Goal: Task Accomplishment & Management: Use online tool/utility

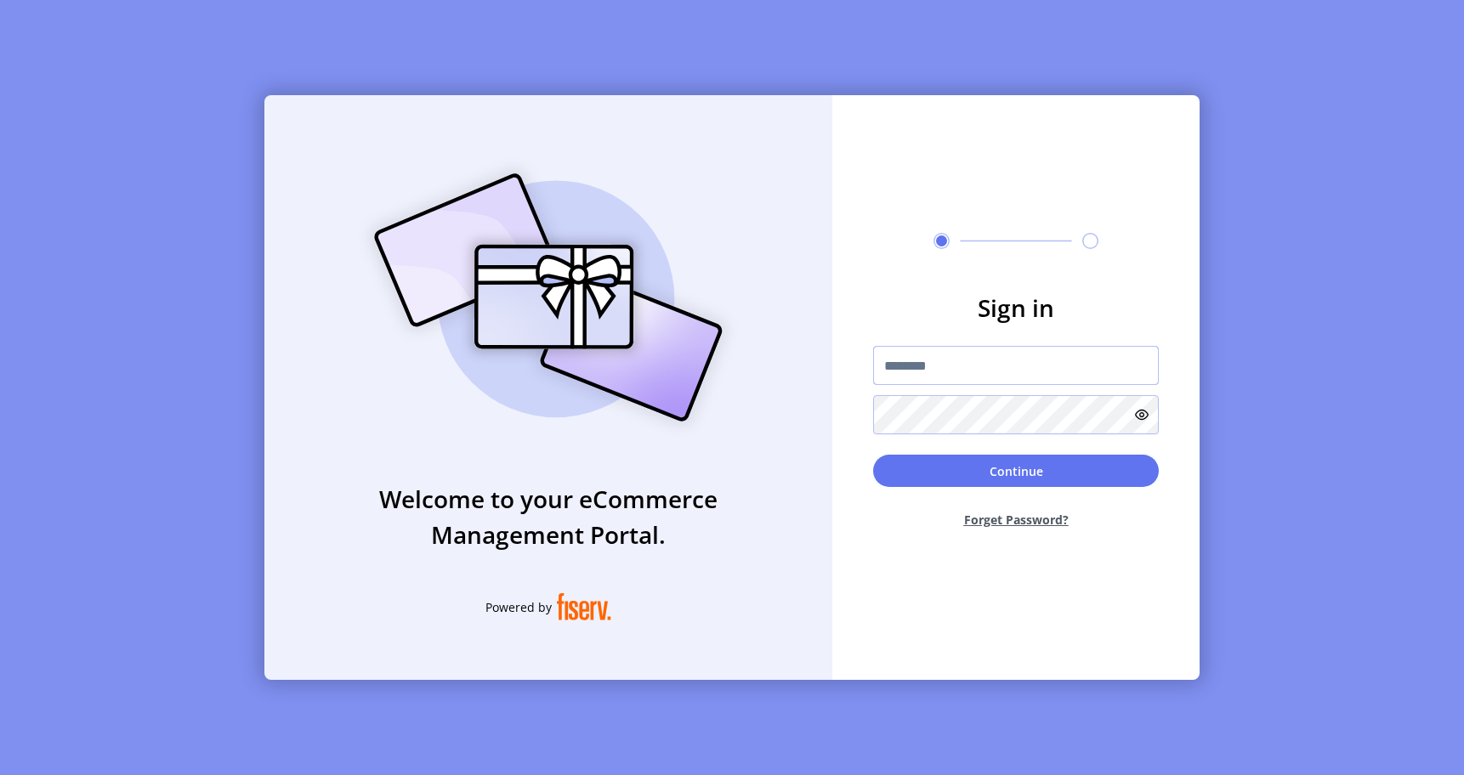
click at [995, 368] on input "text" at bounding box center [1016, 365] width 286 height 39
type input "**********"
click at [1049, 462] on button "Continue" at bounding box center [1016, 471] width 286 height 32
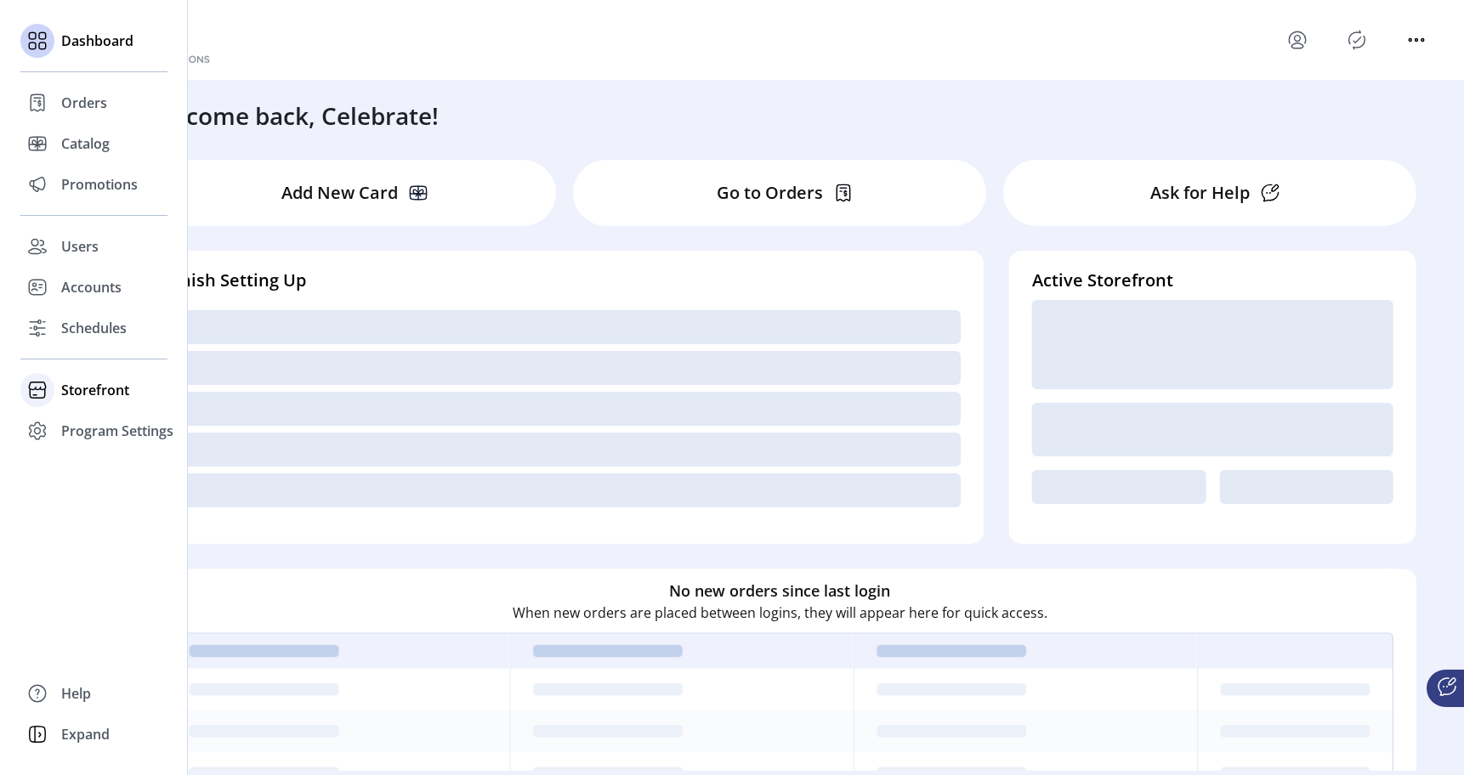
click at [65, 400] on div "Storefront" at bounding box center [93, 390] width 147 height 41
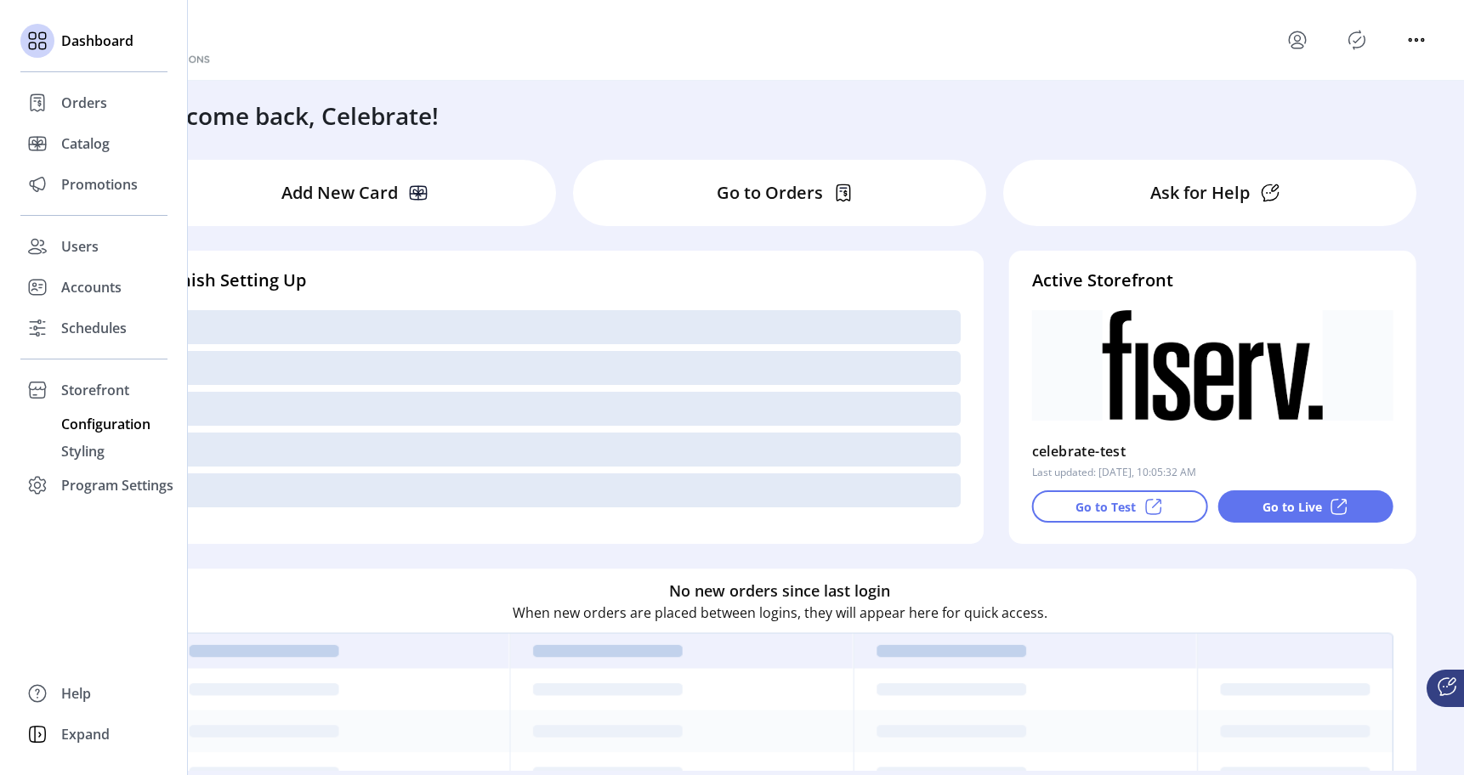
click at [88, 417] on span "Configuration" at bounding box center [105, 424] width 89 height 20
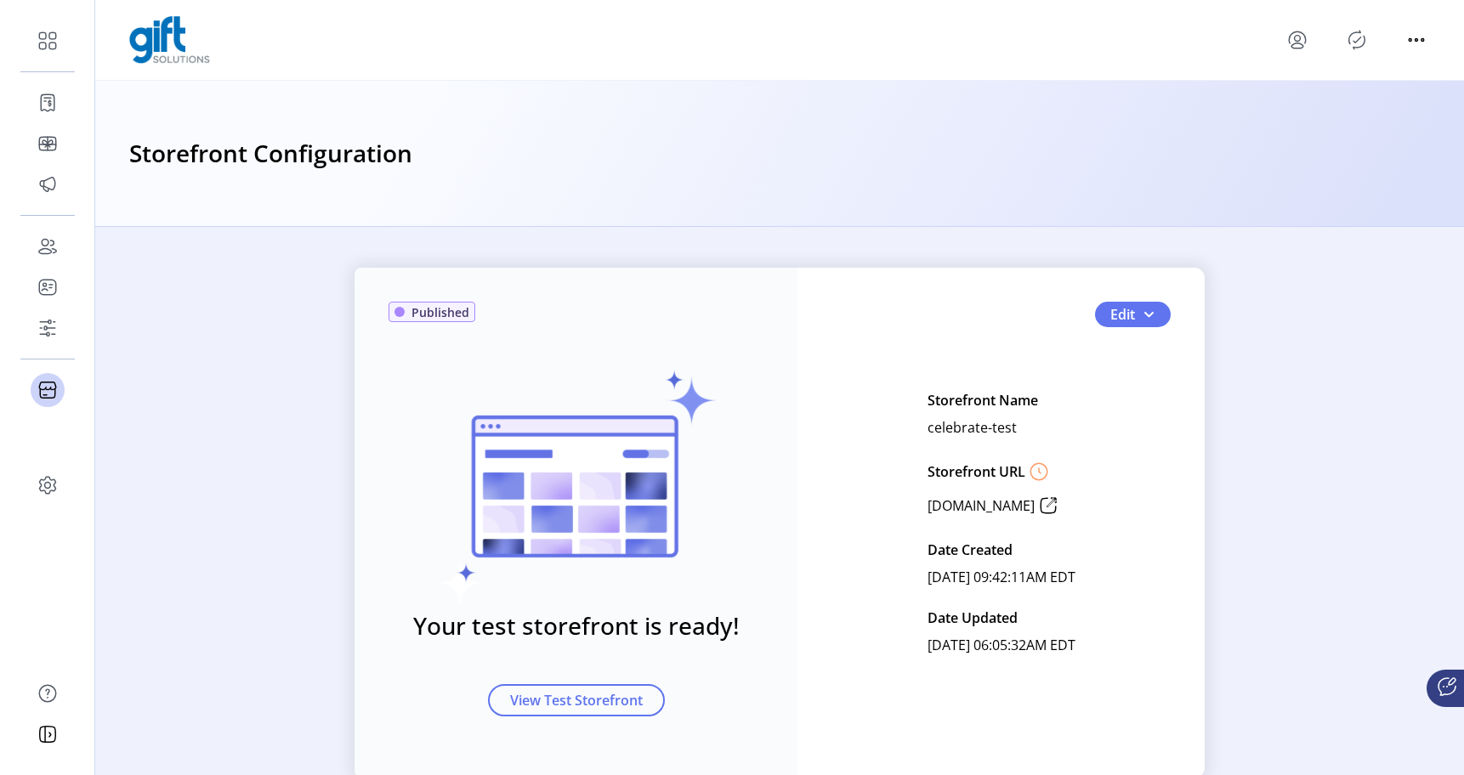
click at [1332, 420] on div "Published Your test storefront is ready! View Test Storefront Edit Storefront N…" at bounding box center [779, 523] width 1369 height 510
click at [1153, 317] on button "Edit" at bounding box center [1133, 315] width 76 height 26
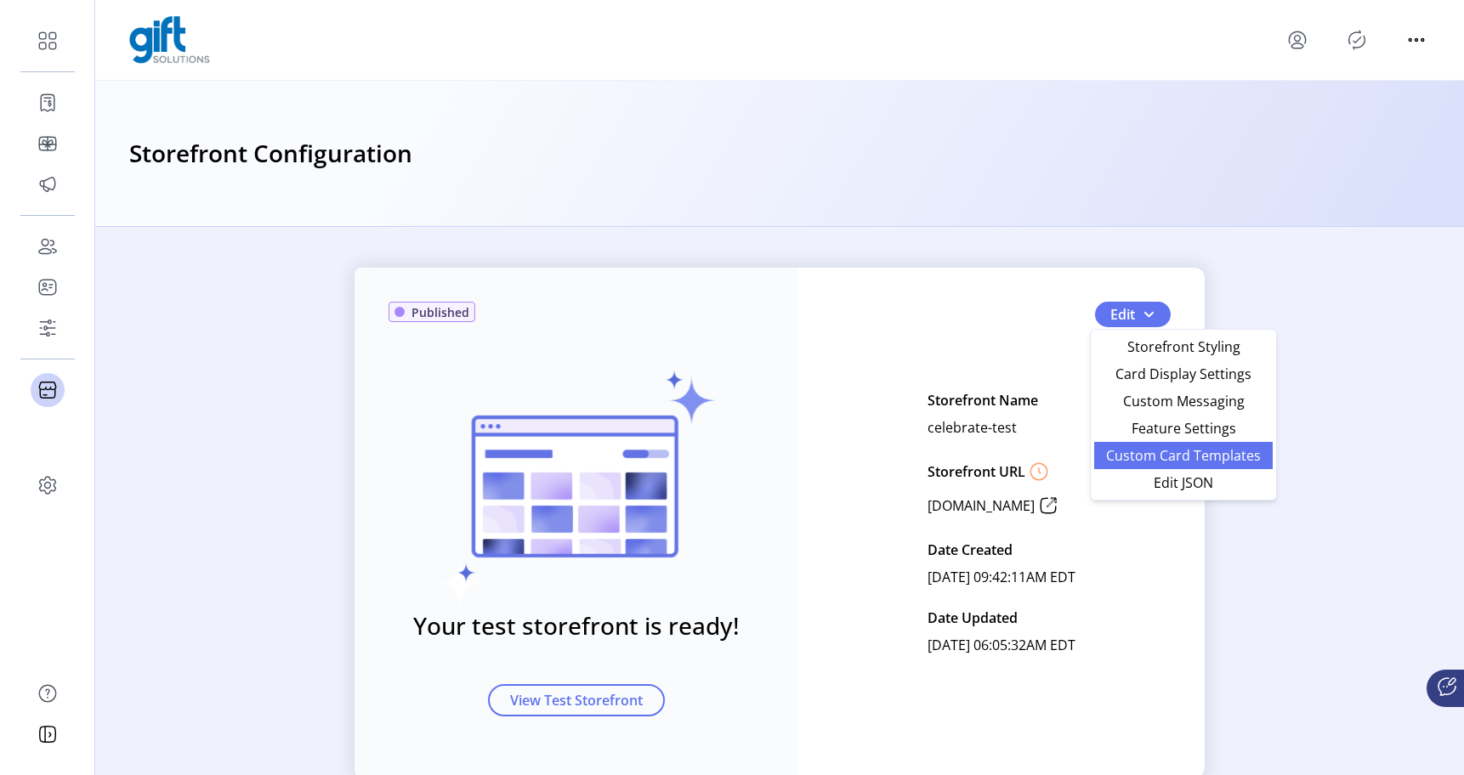
click at [1210, 456] on span "Custom Card Templates" at bounding box center [1183, 456] width 158 height 14
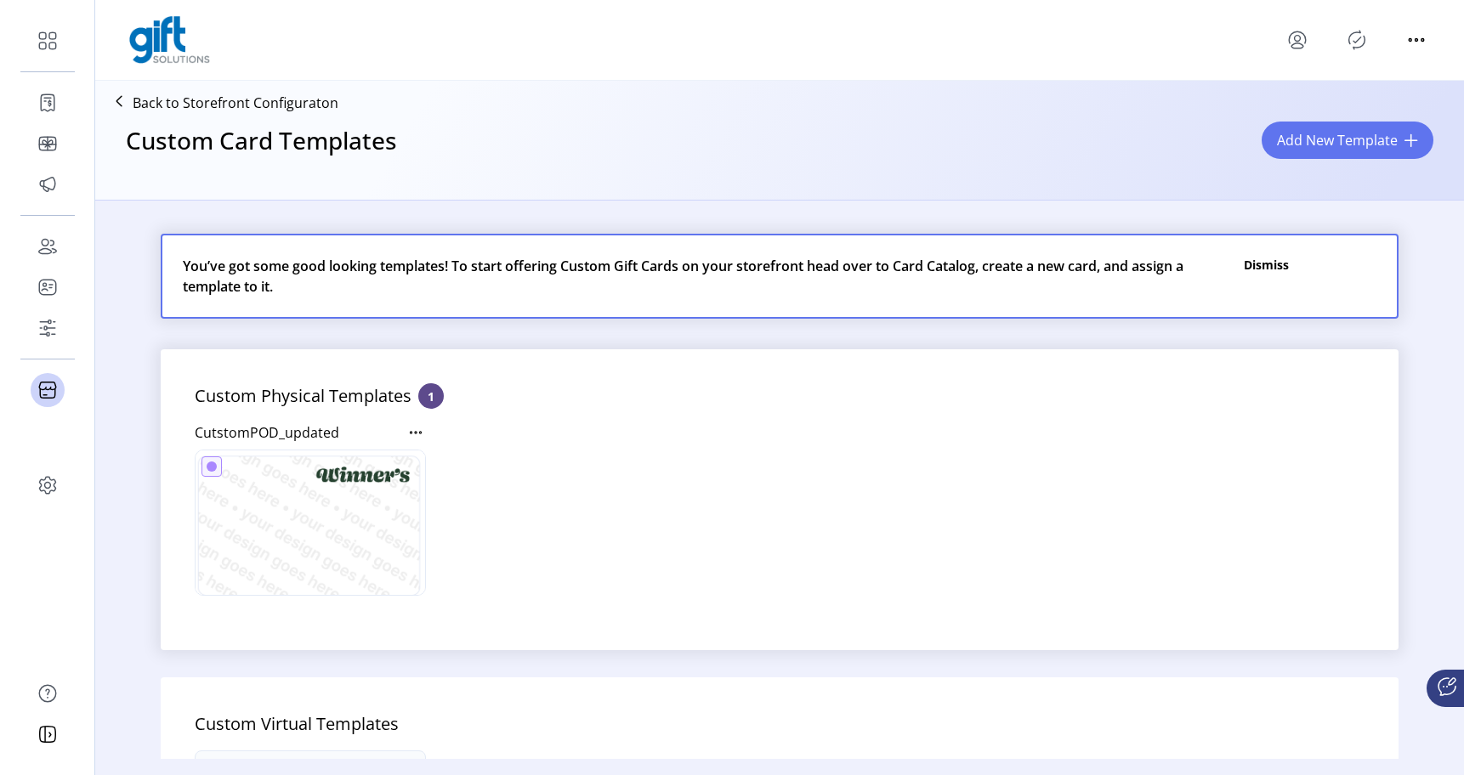
scroll to position [207, 0]
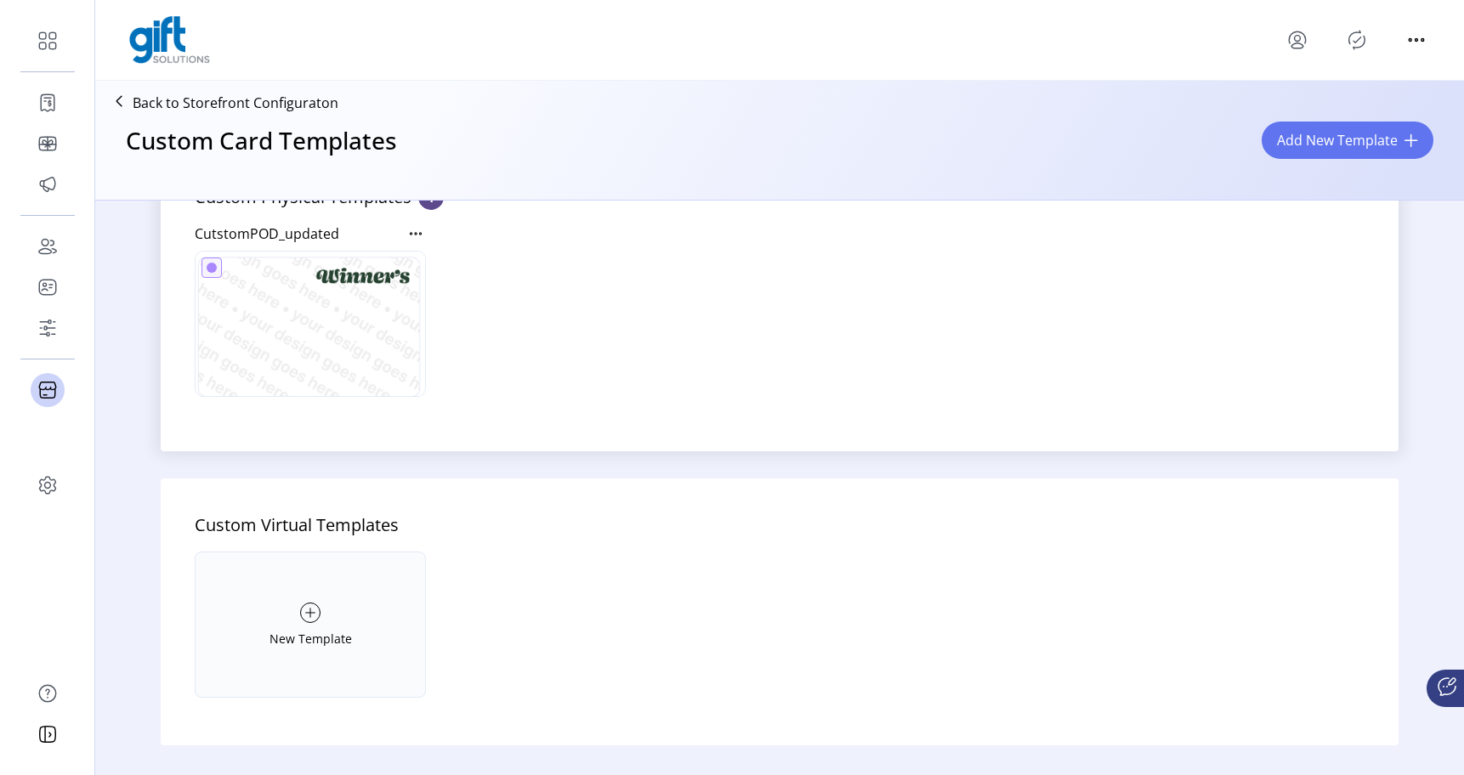
click at [309, 608] on icon at bounding box center [310, 612] width 19 height 27
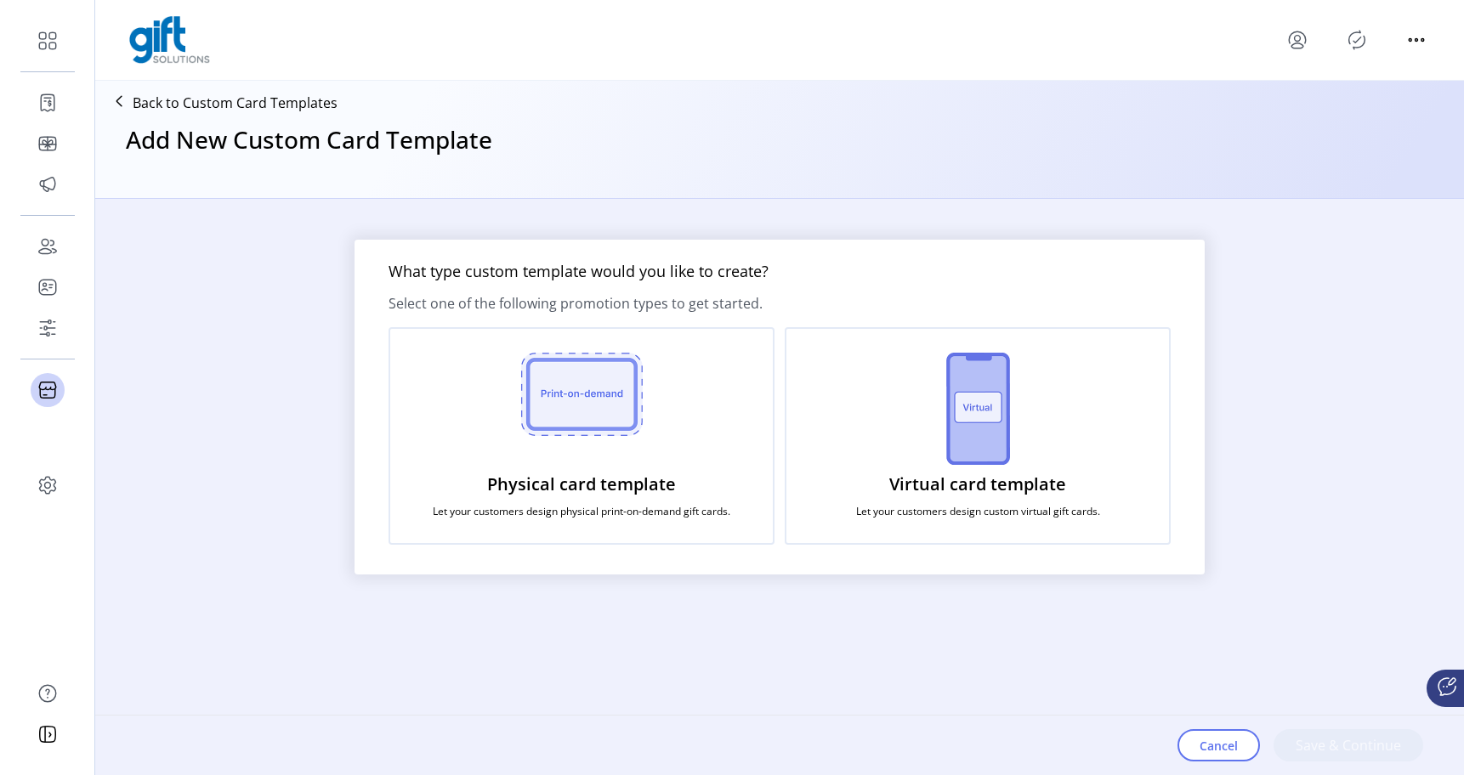
click at [944, 462] on div "Virtual card template Let your customers design custom virtual gift cards." at bounding box center [978, 436] width 386 height 218
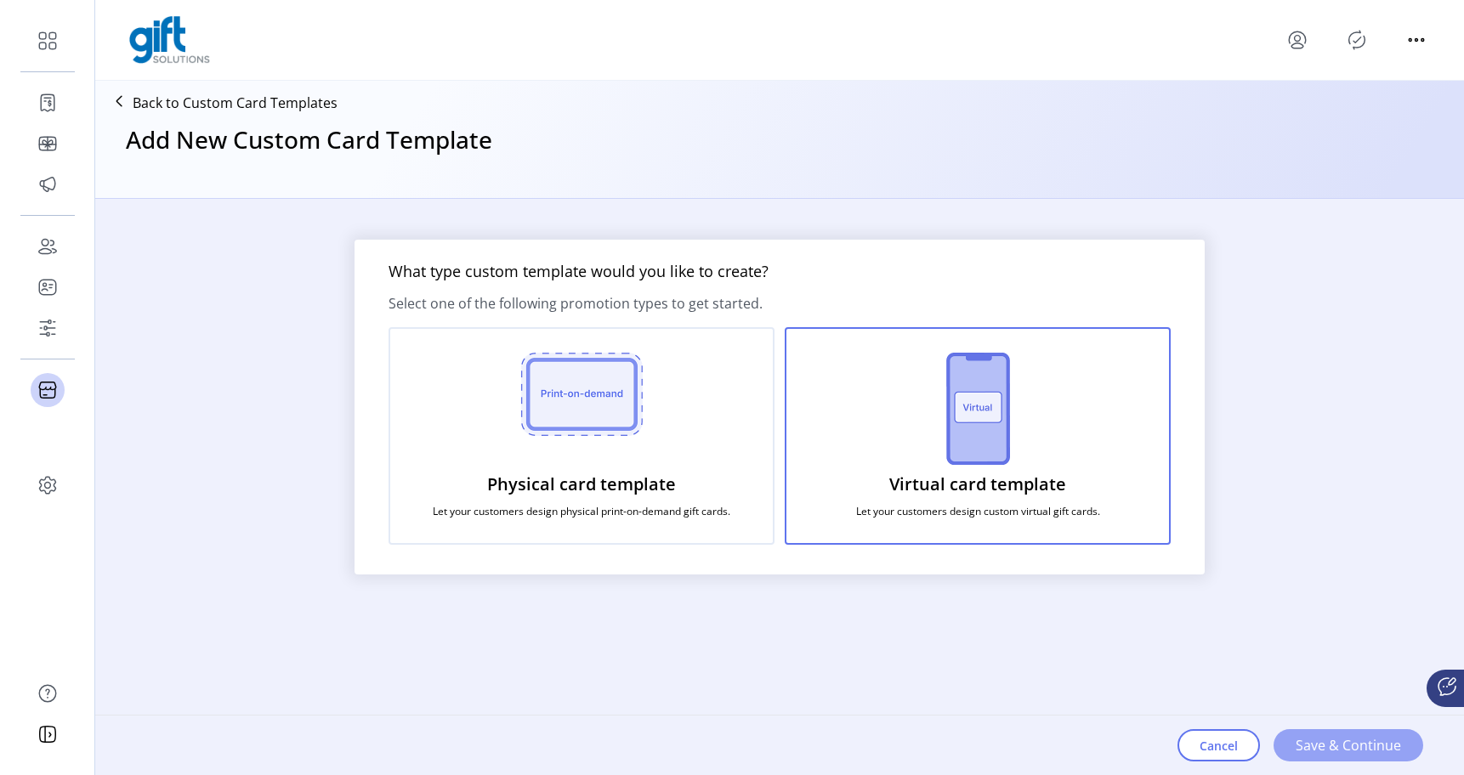
click at [1335, 740] on span "Save & Continue" at bounding box center [1347, 745] width 105 height 20
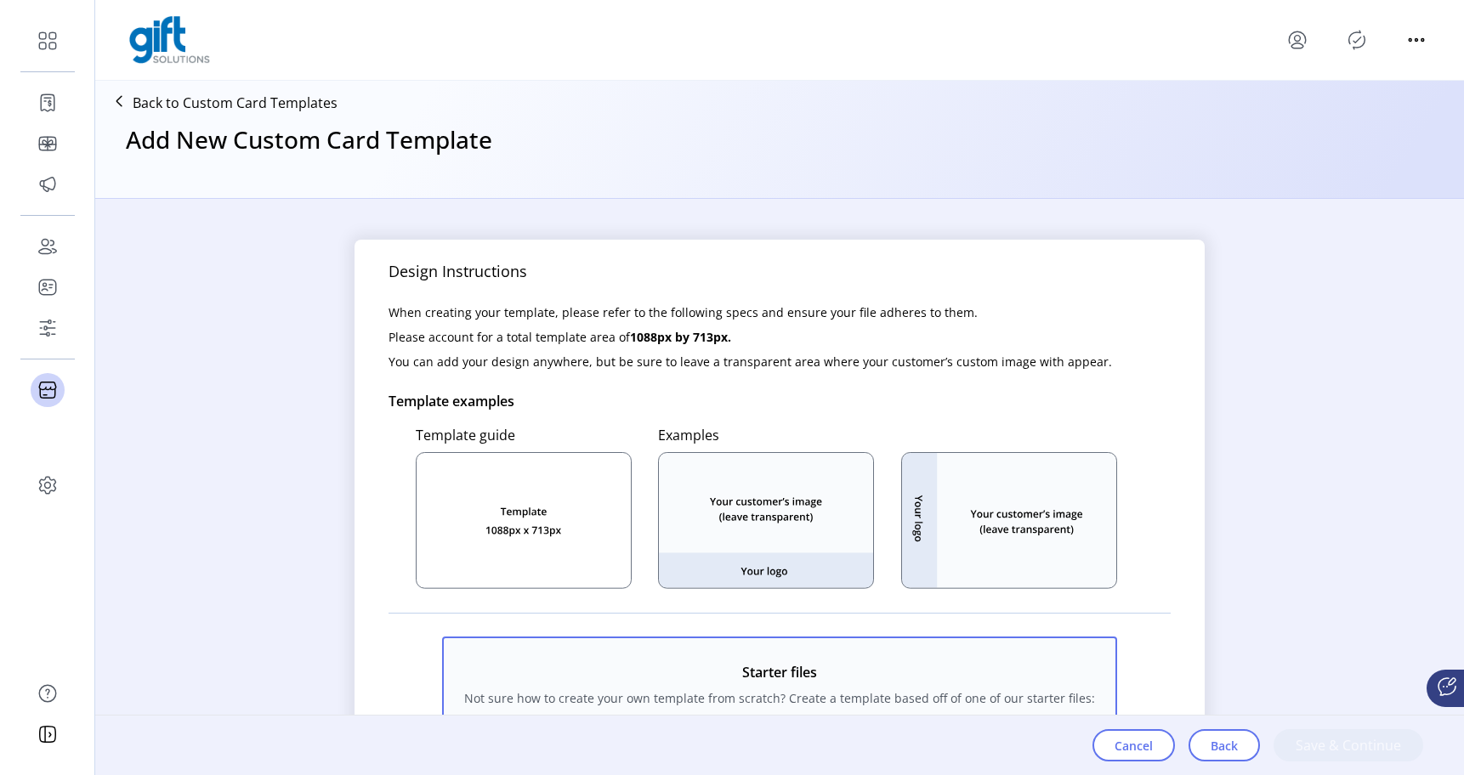
scroll to position [541, 0]
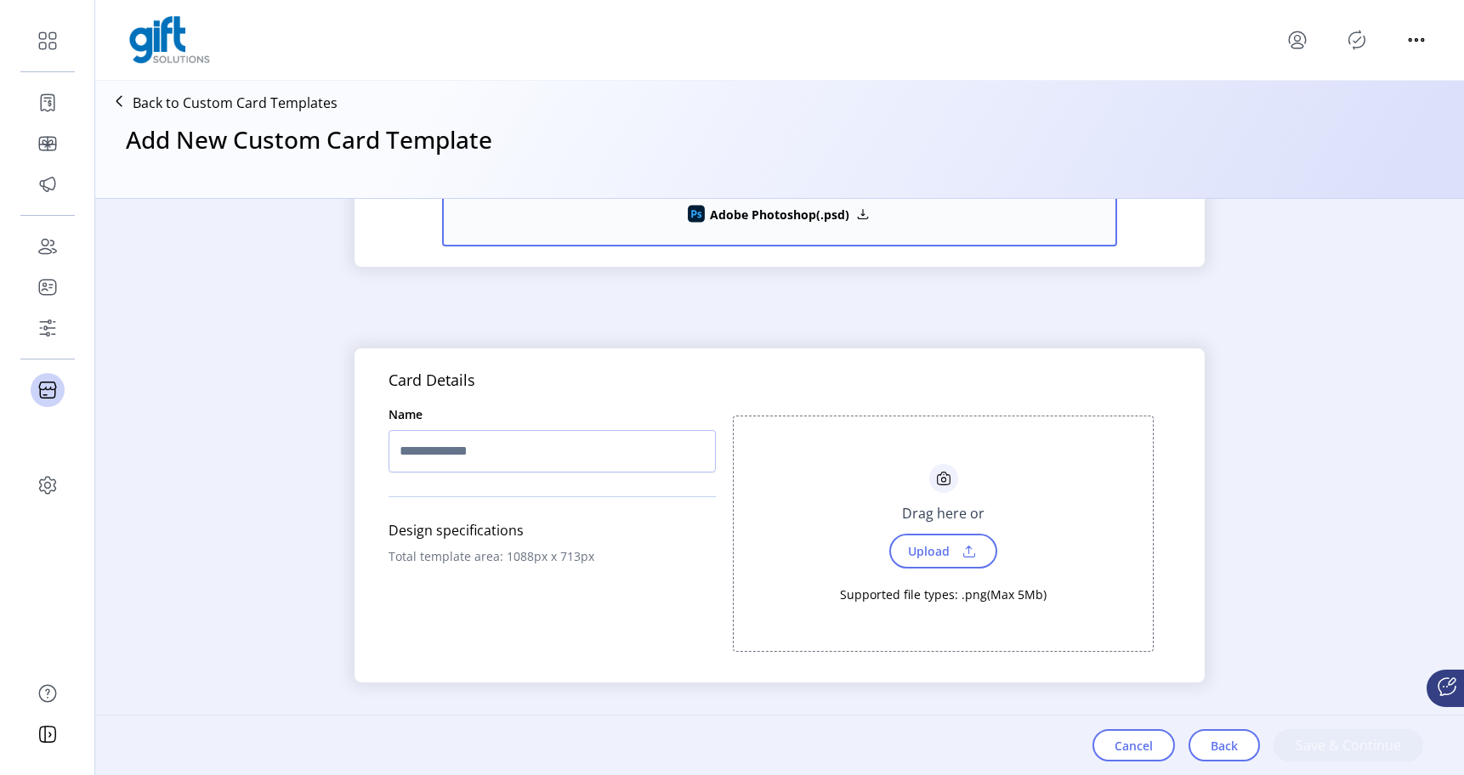
click at [964, 552] on span at bounding box center [969, 551] width 26 height 19
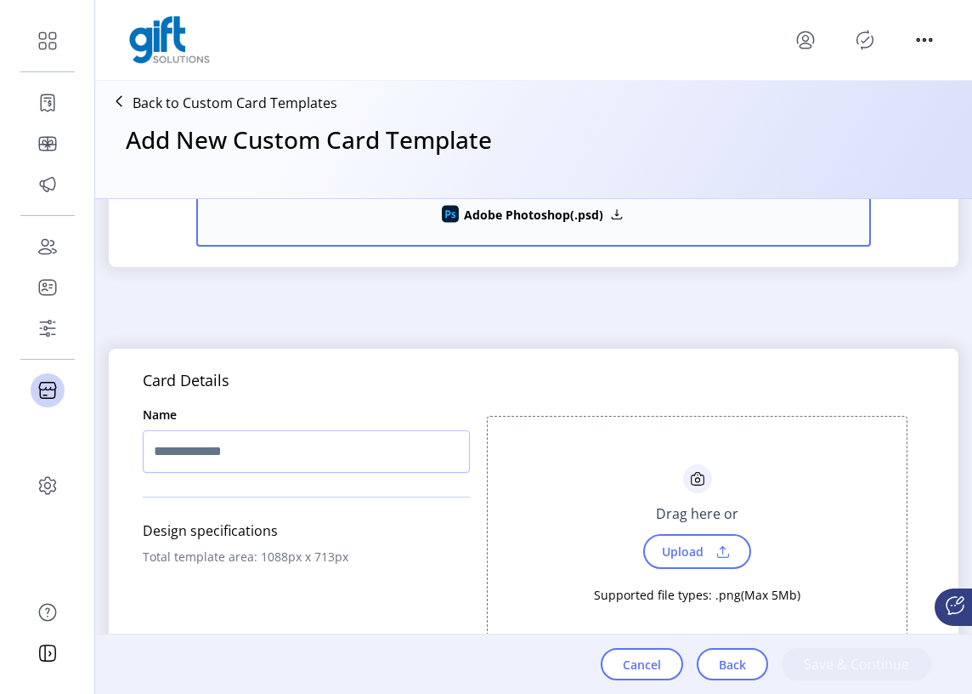
click at [705, 551] on span "Upload" at bounding box center [681, 551] width 59 height 25
click at [149, 111] on p "Back to Custom Card Templates" at bounding box center [235, 103] width 205 height 20
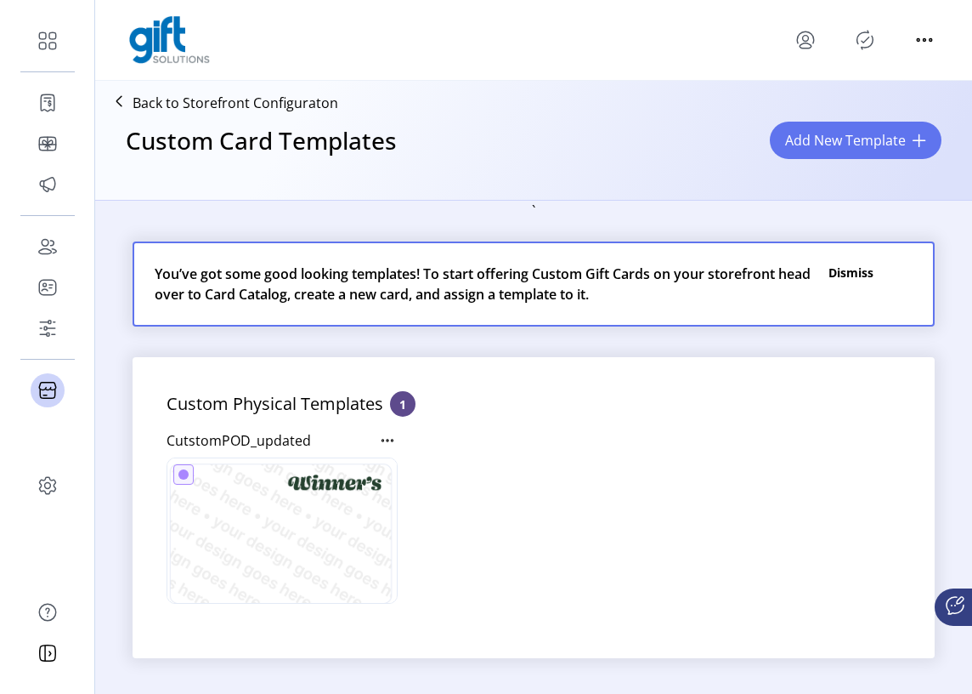
click at [145, 110] on p "Back to Storefront Configuraton" at bounding box center [236, 103] width 206 height 20
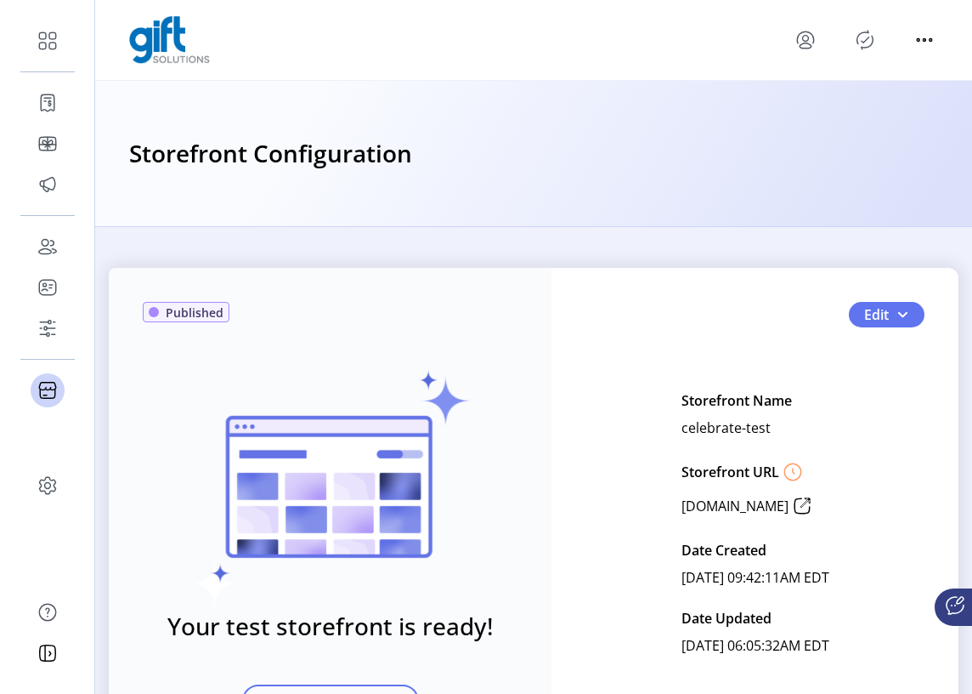
click at [927, 247] on div "Published Your test storefront is ready! View Test Storefront Edit Storefront N…" at bounding box center [533, 460] width 877 height 467
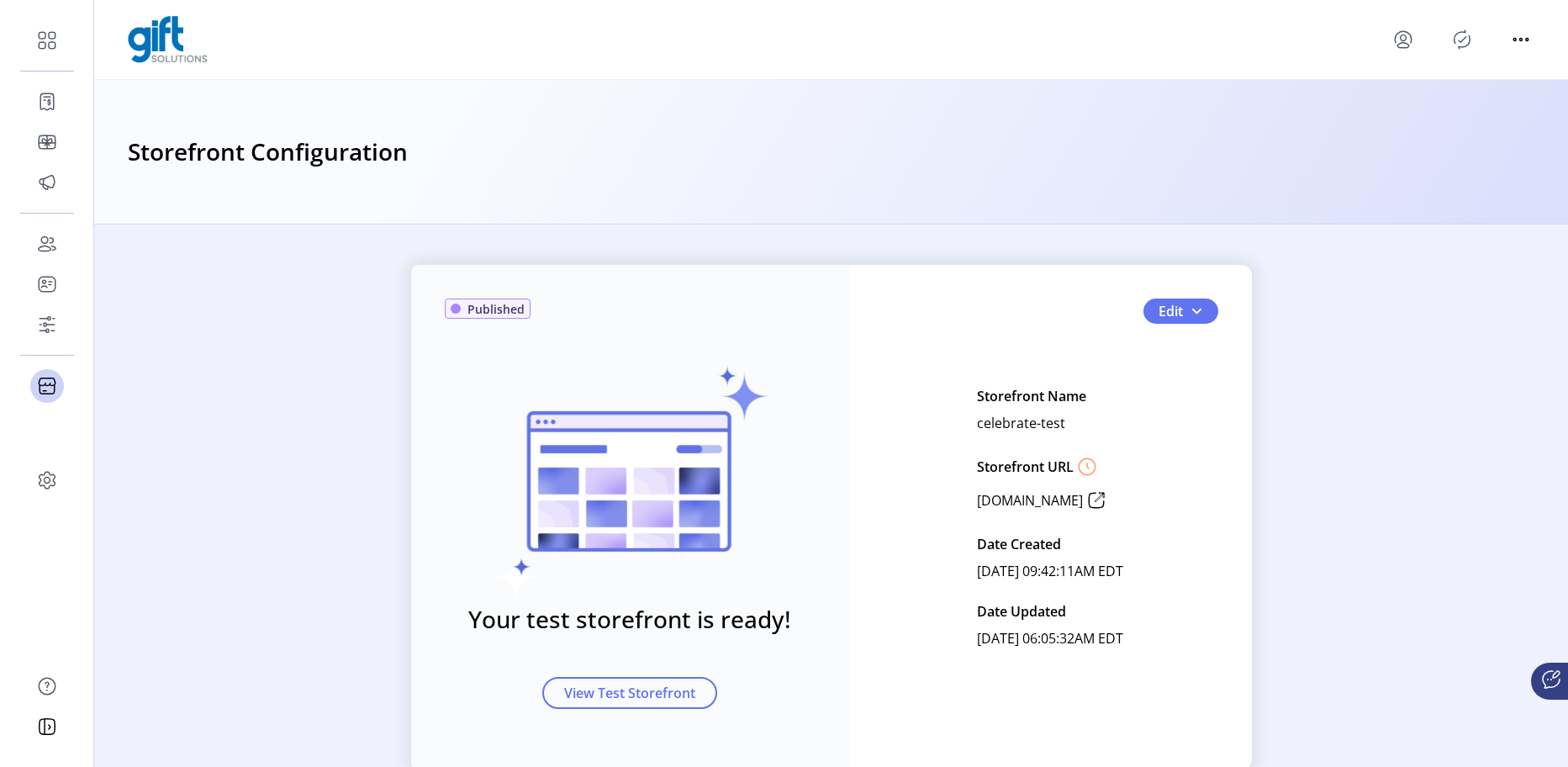
click at [1338, 343] on div "Published Your test storefront is ready! View Test Storefront Edit Storefront N…" at bounding box center [831, 518] width 1474 height 505
click at [1338, 346] on div "Published Your test storefront is ready! View Test Storefront Edit Storefront N…" at bounding box center [831, 518] width 1474 height 505
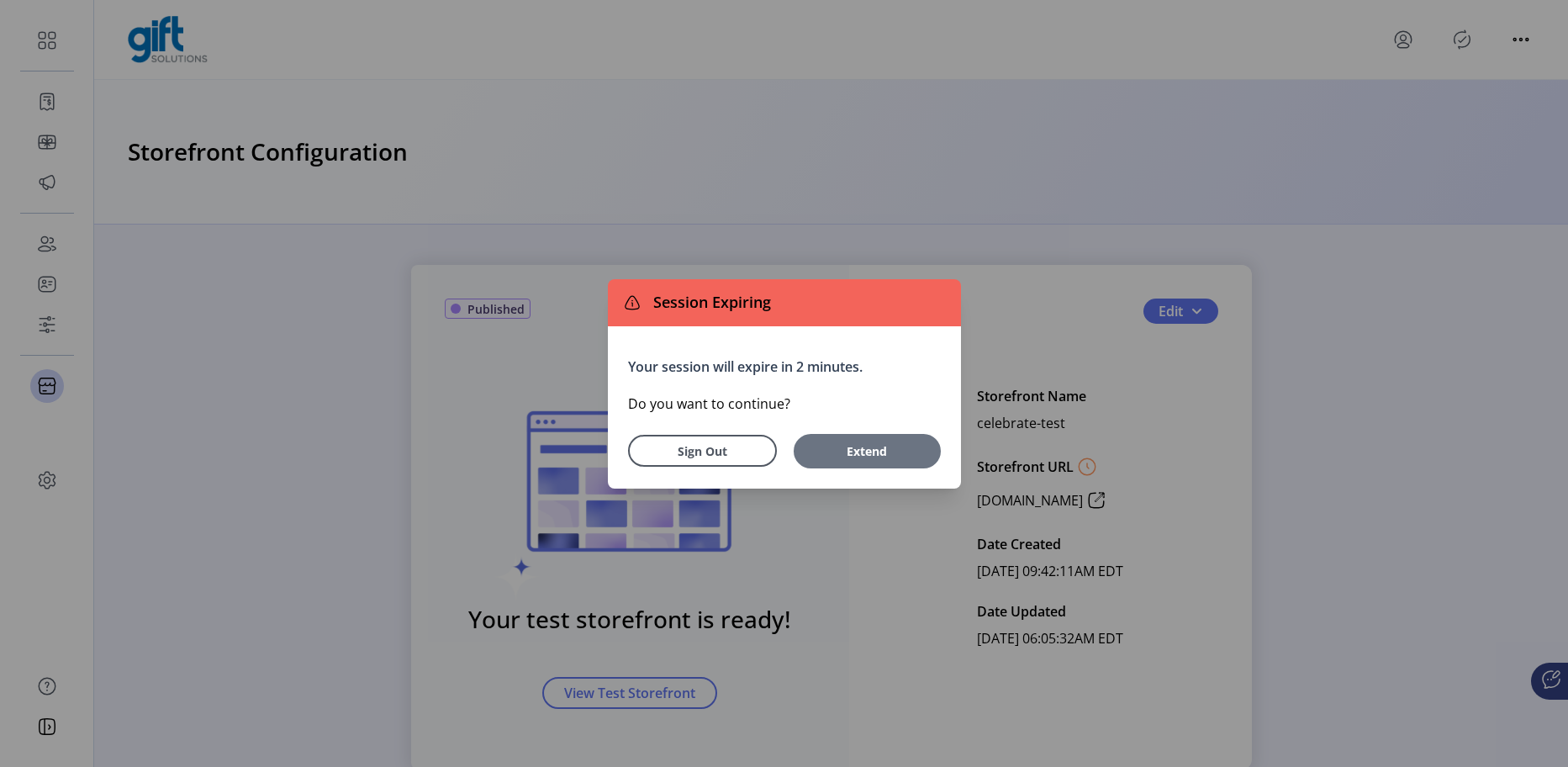
click at [881, 451] on span "Extend" at bounding box center [868, 451] width 131 height 18
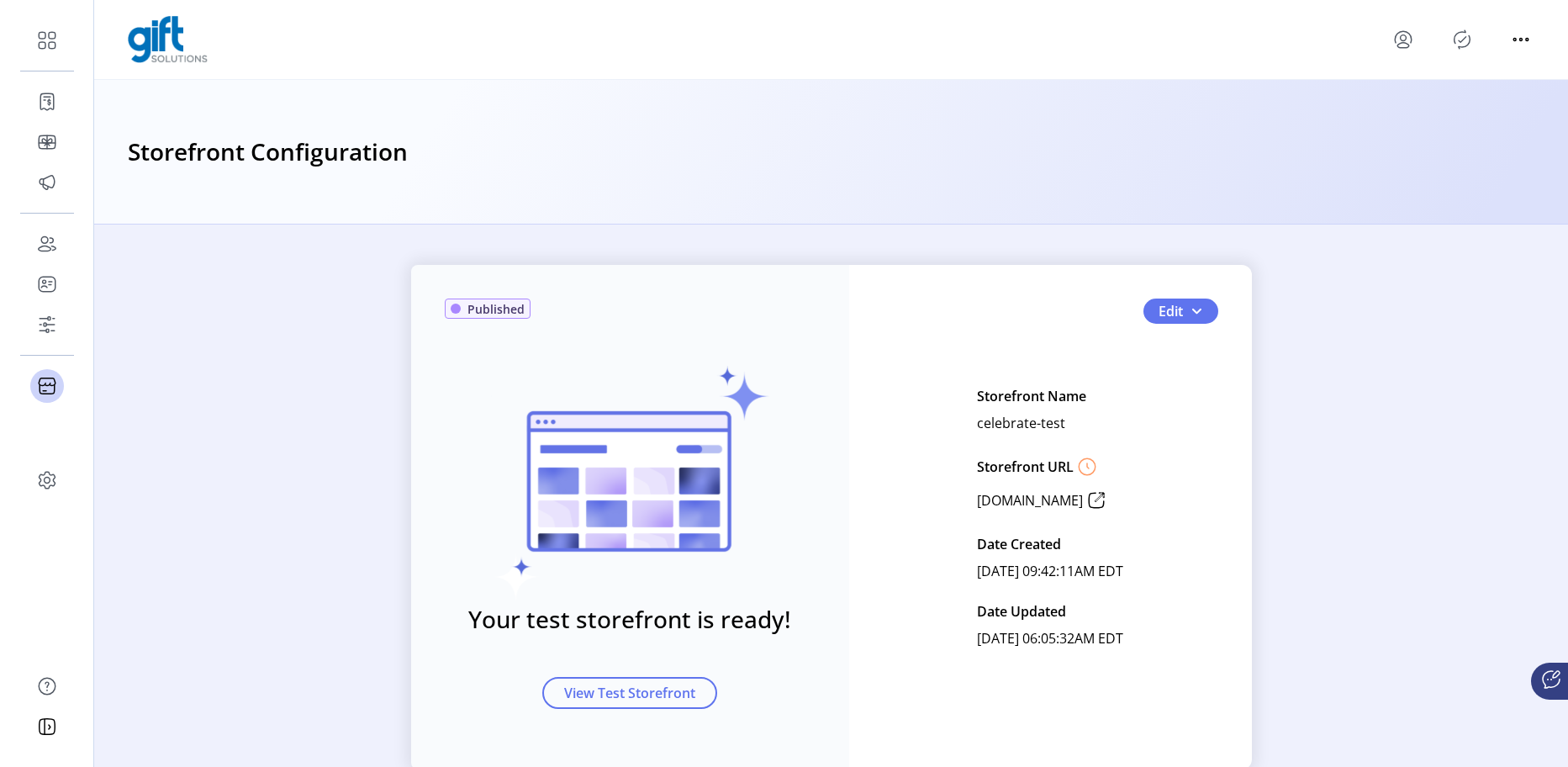
click at [1385, 428] on div "Published Your test storefront is ready! View Test Storefront Edit Storefront N…" at bounding box center [831, 518] width 1474 height 505
click at [1447, 369] on div "Published Your test storefront is ready! View Test Storefront Edit Storefront N…" at bounding box center [831, 518] width 1474 height 505
